Goal: Task Accomplishment & Management: Use online tool/utility

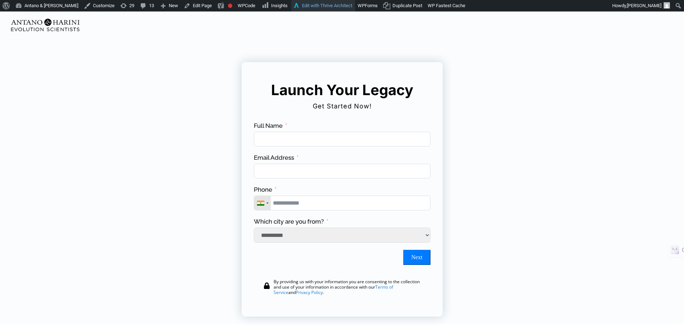
click at [311, 5] on link "Edit with Thrive Architect" at bounding box center [323, 5] width 64 height 11
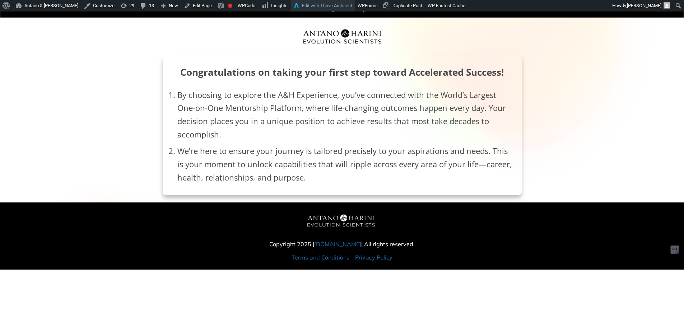
click at [291, 4] on link "Edit with Thrive Architect" at bounding box center [323, 5] width 64 height 11
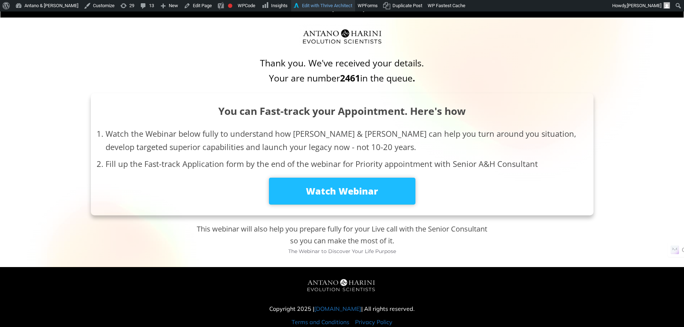
click at [291, 5] on link "Edit with Thrive Architect" at bounding box center [323, 5] width 64 height 11
